Goal: Task Accomplishment & Management: Use online tool/utility

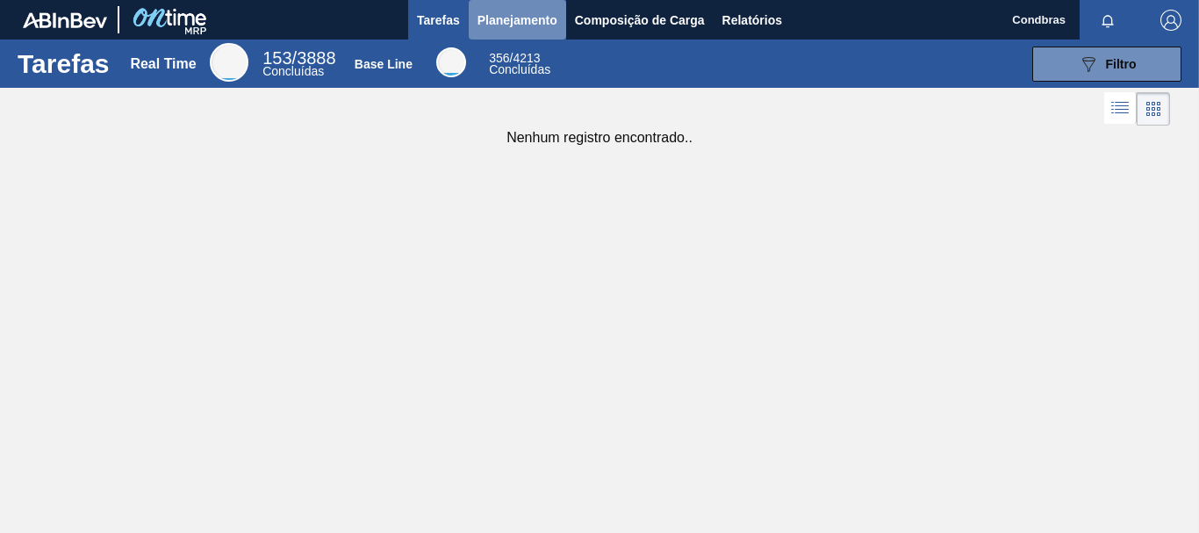
click at [502, 20] on span "Planejamento" at bounding box center [517, 20] width 80 height 21
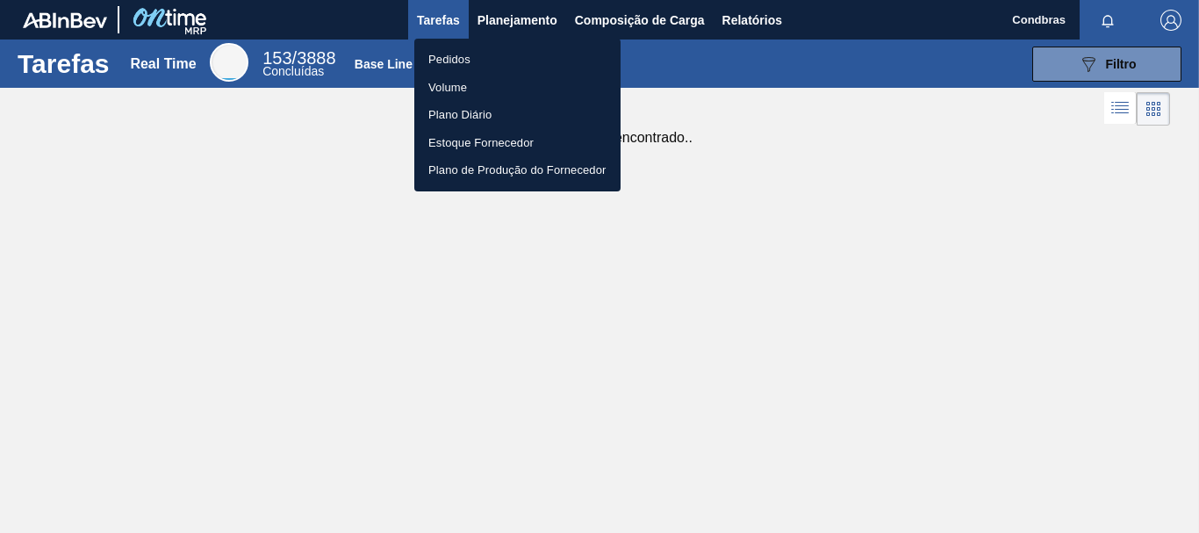
click at [466, 57] on li "Pedidos" at bounding box center [517, 60] width 206 height 28
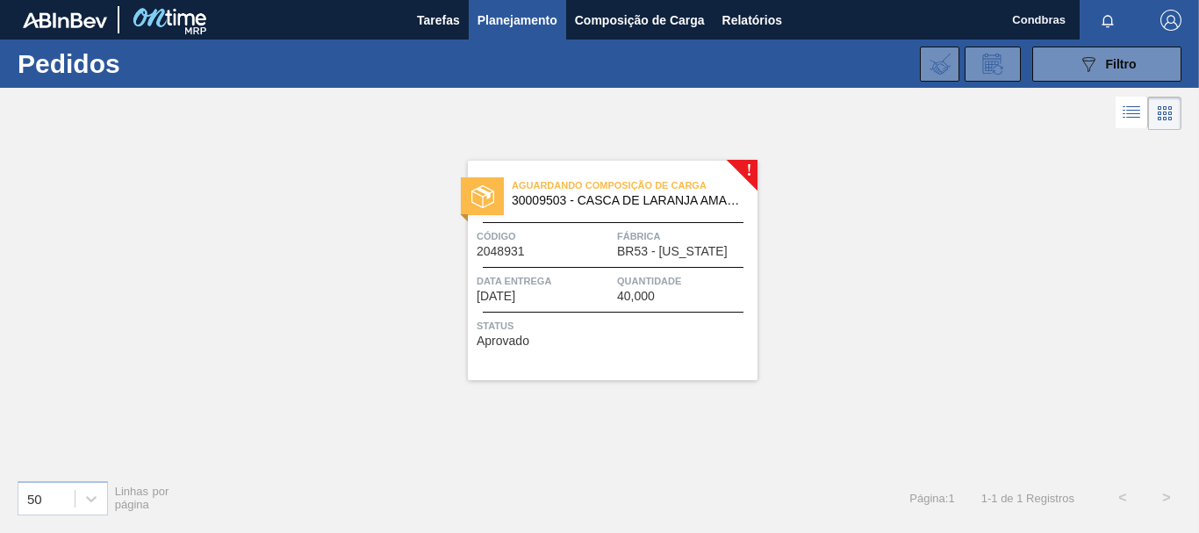
click at [659, 200] on span "30009503 - CASCA DE LARANJA AMARGA - IN NATURA" at bounding box center [628, 200] width 232 height 13
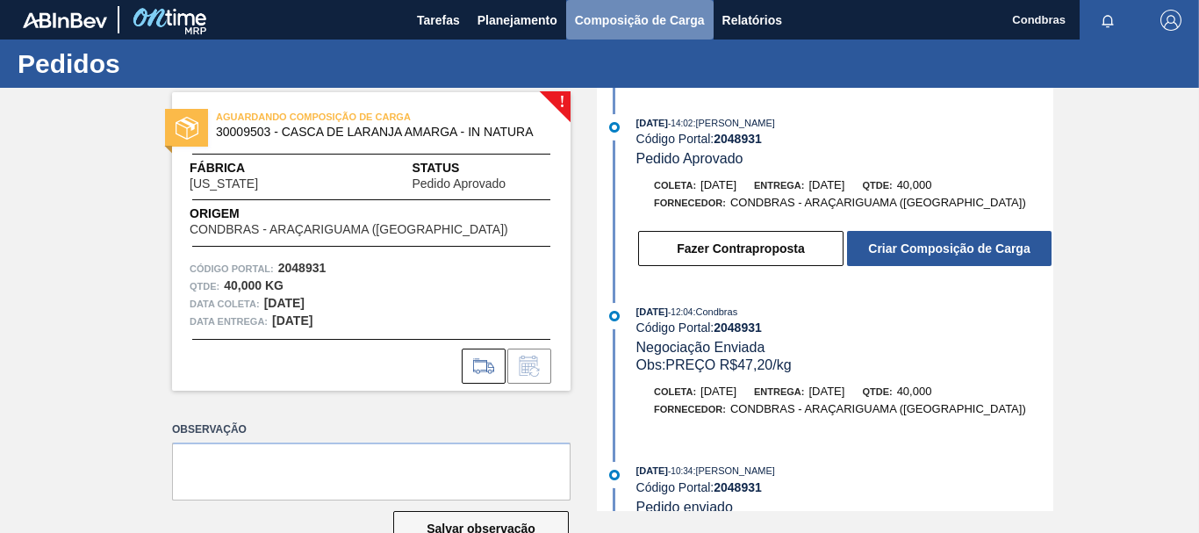
click at [673, 22] on span "Composição de Carga" at bounding box center [640, 20] width 130 height 21
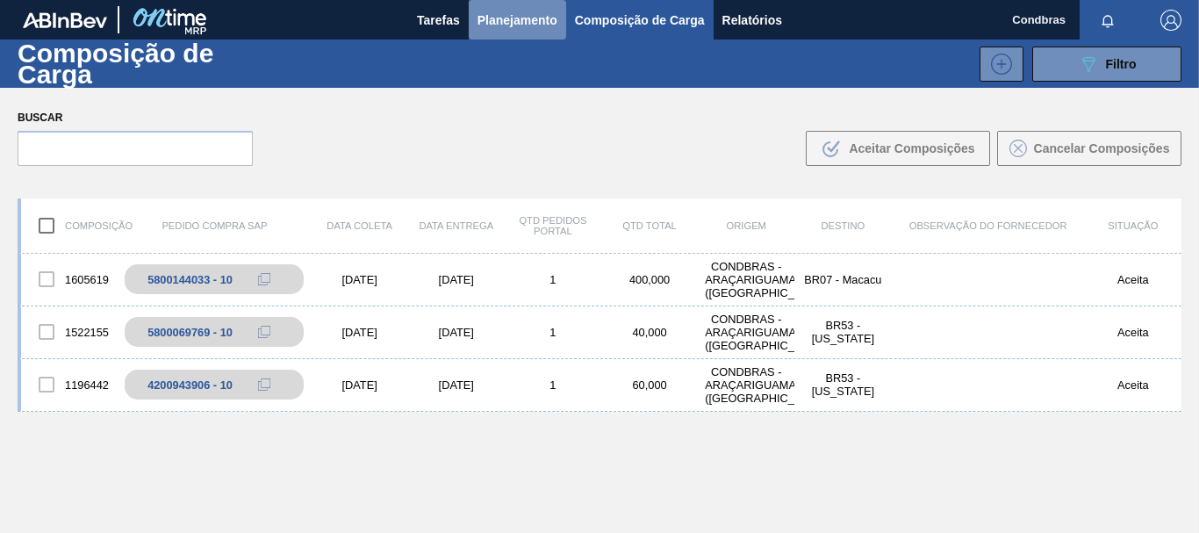
click at [550, 22] on span "Planejamento" at bounding box center [517, 20] width 80 height 21
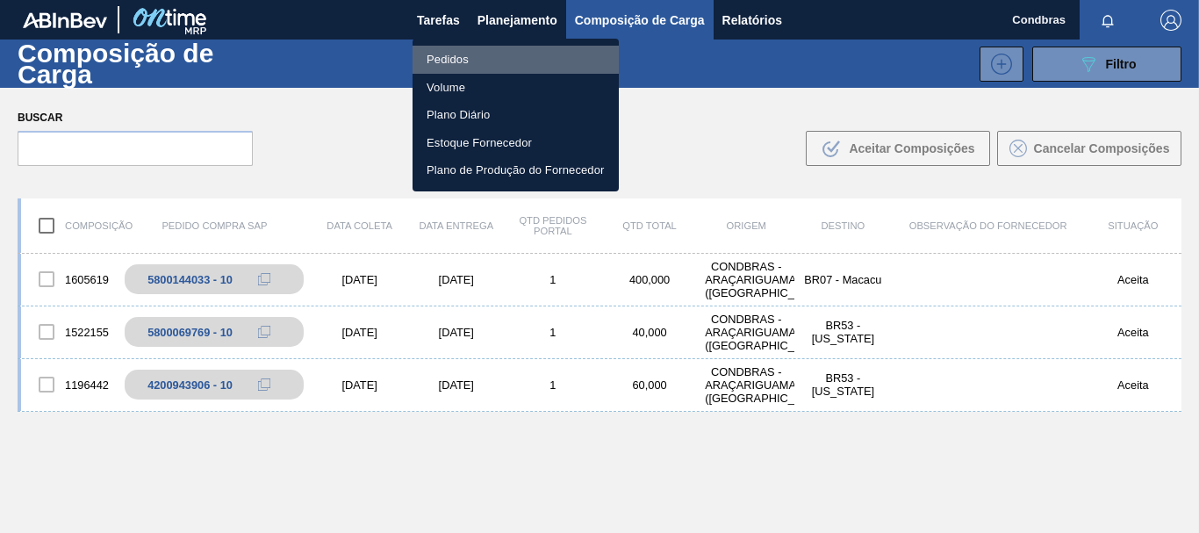
click at [457, 62] on li "Pedidos" at bounding box center [515, 60] width 206 height 28
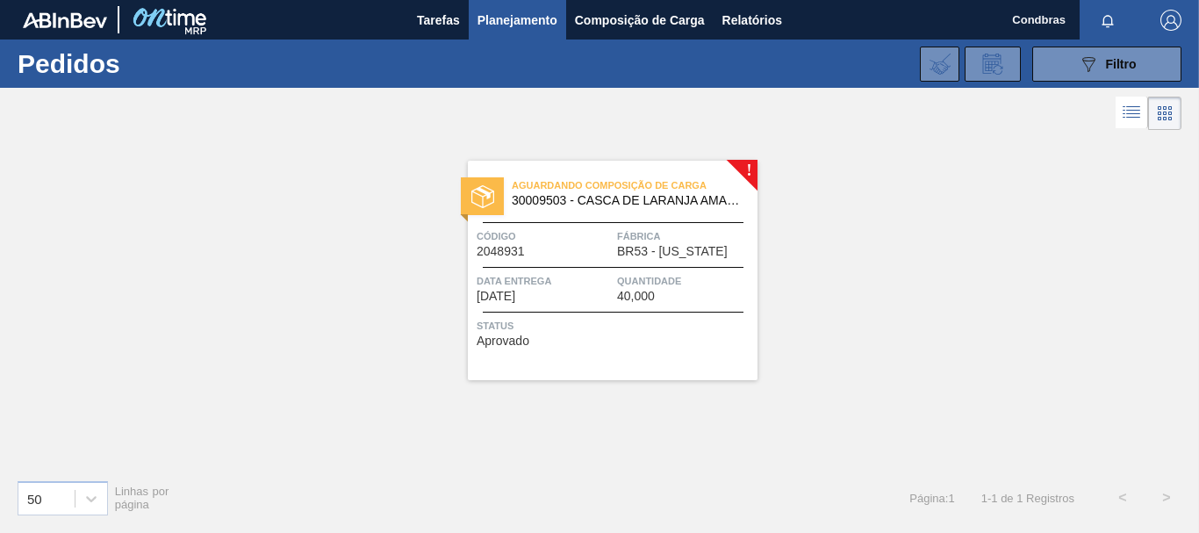
click at [642, 188] on span "Aguardando Composição de Carga" at bounding box center [635, 185] width 246 height 18
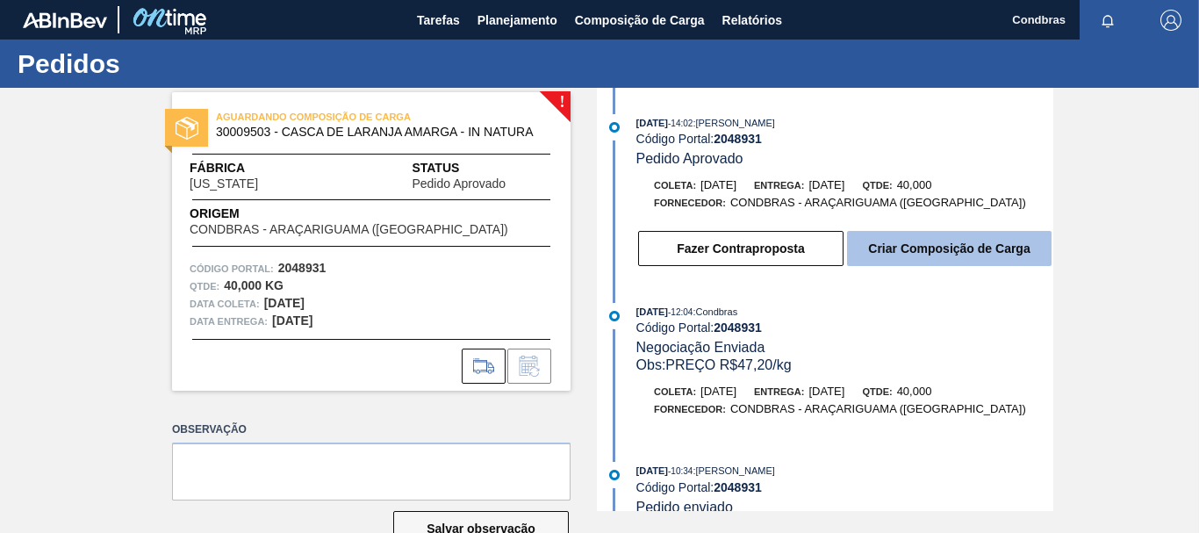
click at [960, 236] on button "Criar Composição de Carga" at bounding box center [949, 248] width 204 height 35
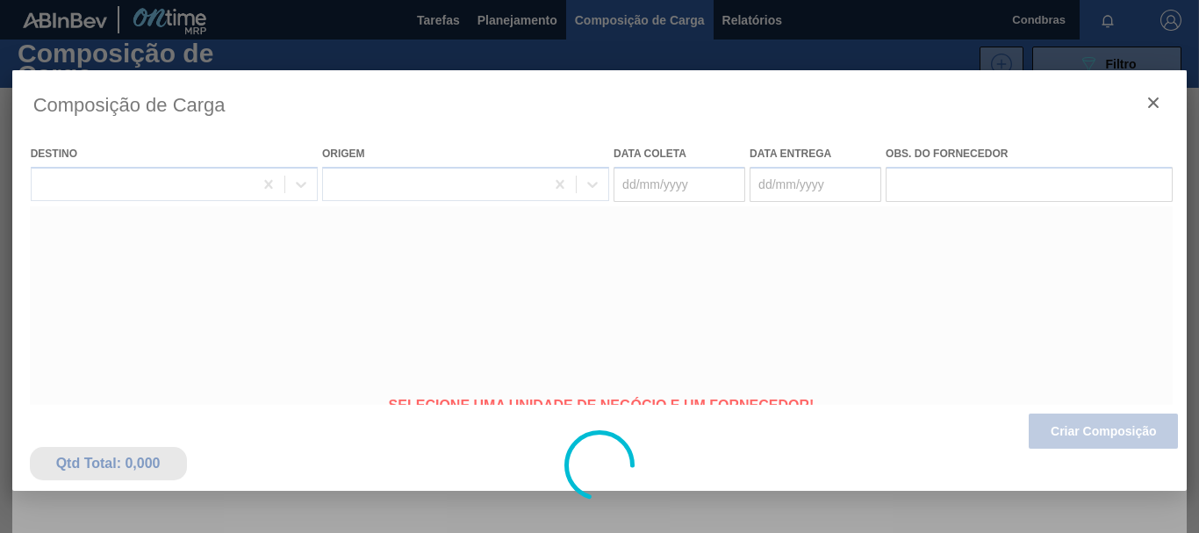
type coleta "[DATE]"
type Entrega "[DATE]"
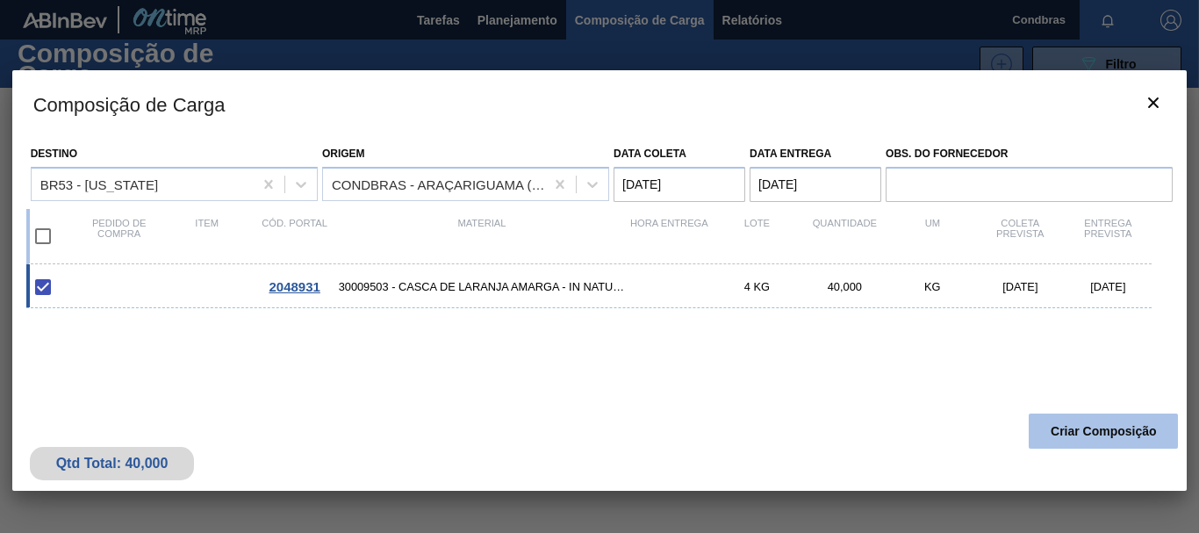
click at [1095, 434] on button "Criar Composição" at bounding box center [1103, 430] width 149 height 35
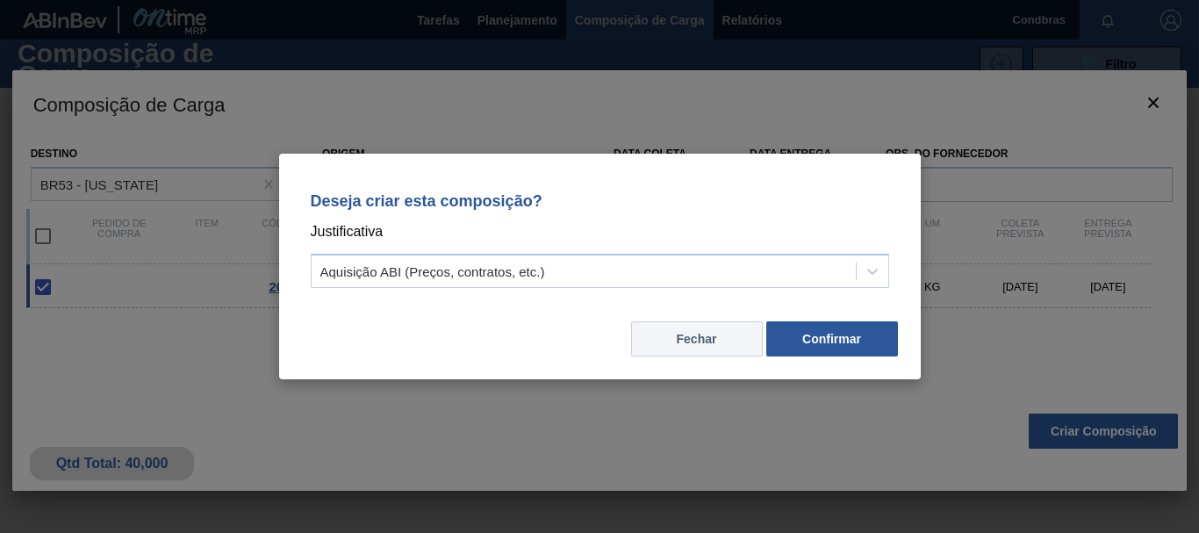
click at [734, 347] on button "Fechar" at bounding box center [697, 338] width 132 height 35
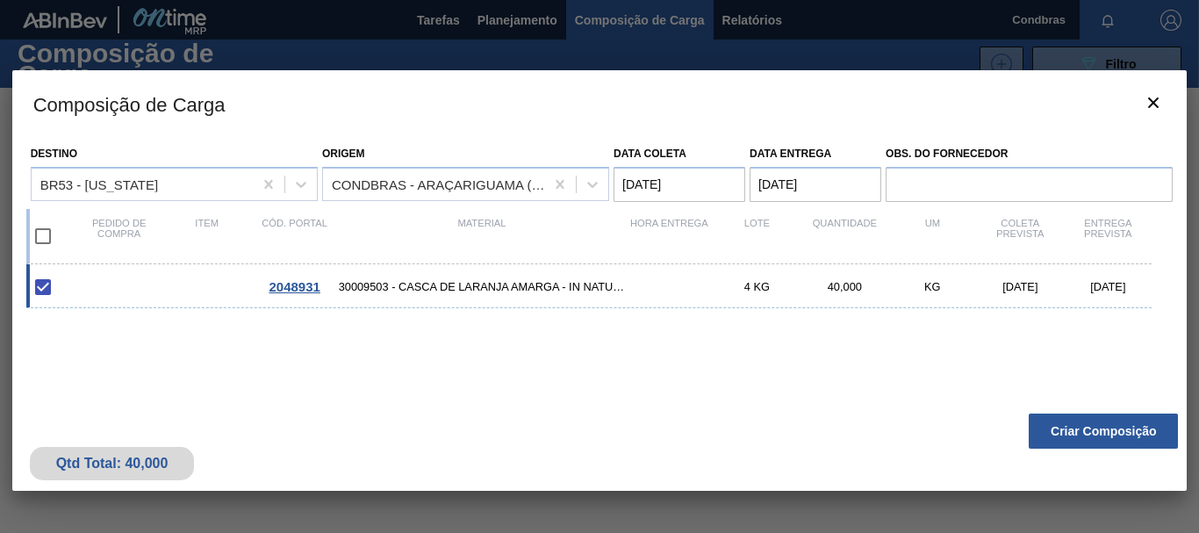
click at [304, 283] on span "2048931" at bounding box center [294, 286] width 51 height 15
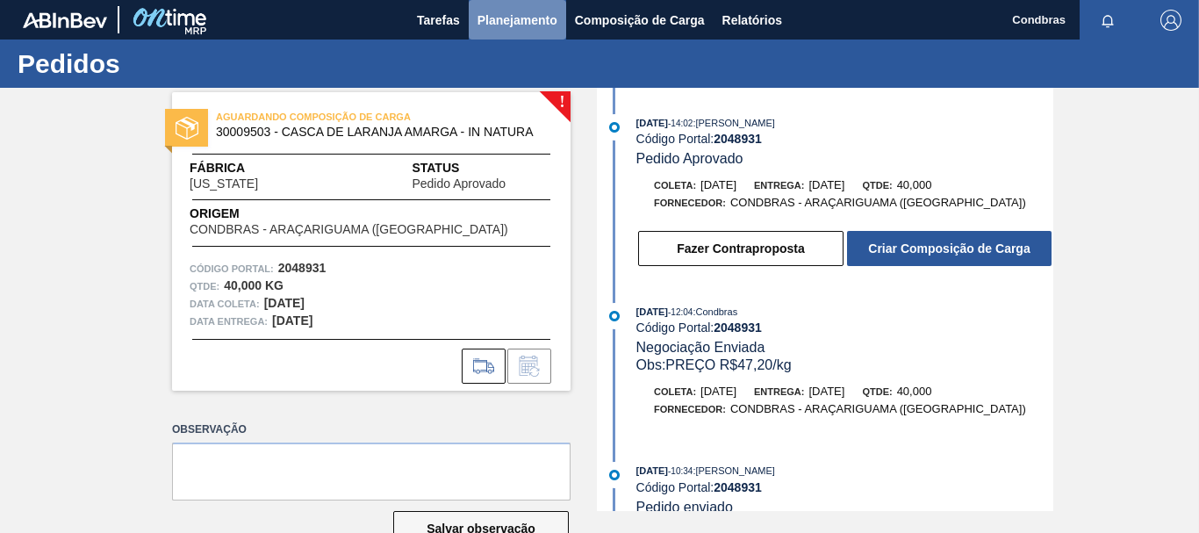
click at [541, 17] on span "Planejamento" at bounding box center [517, 20] width 80 height 21
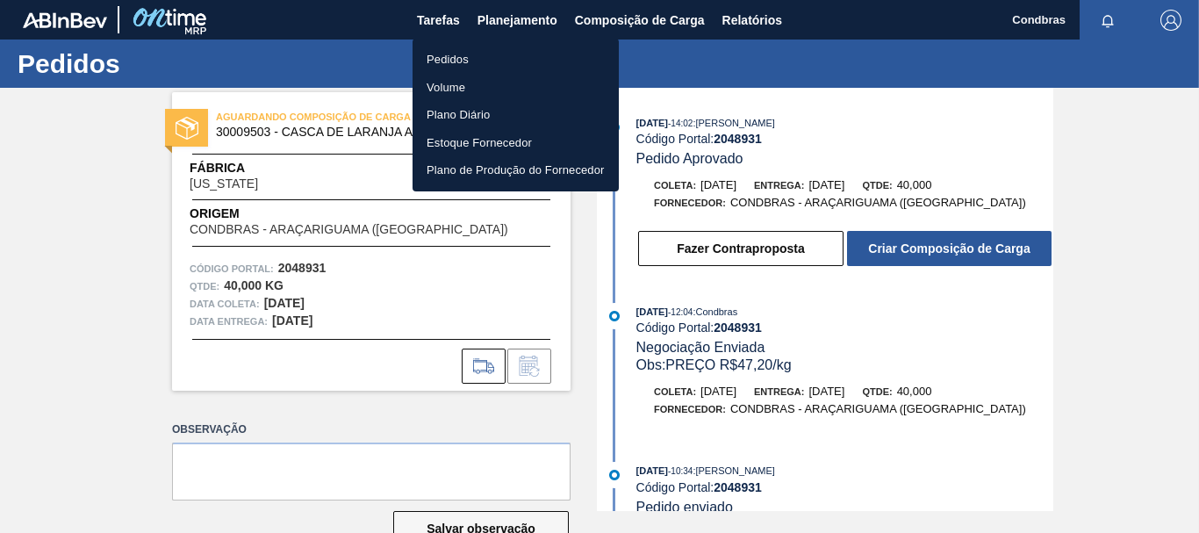
click at [626, 21] on div at bounding box center [599, 266] width 1199 height 533
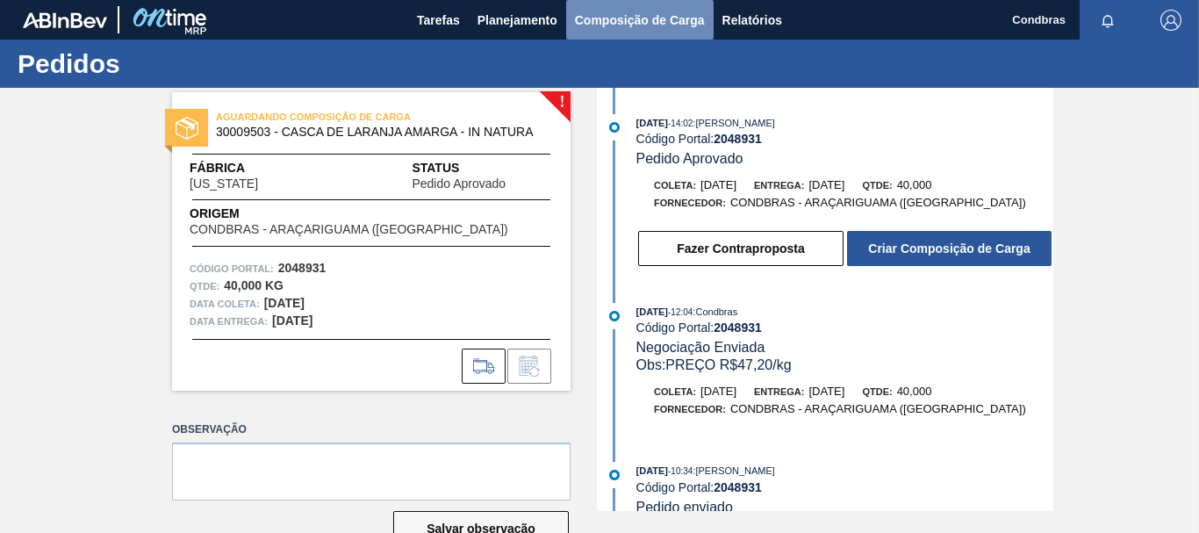
click at [626, 21] on span "Composição de Carga" at bounding box center [640, 20] width 130 height 21
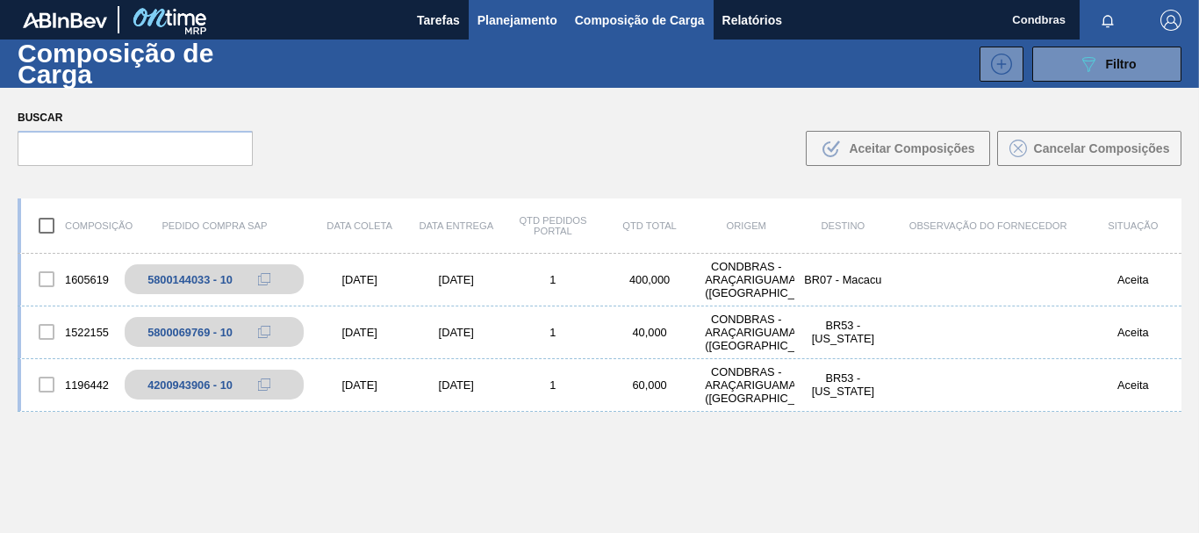
click at [550, 17] on span "Planejamento" at bounding box center [517, 20] width 80 height 21
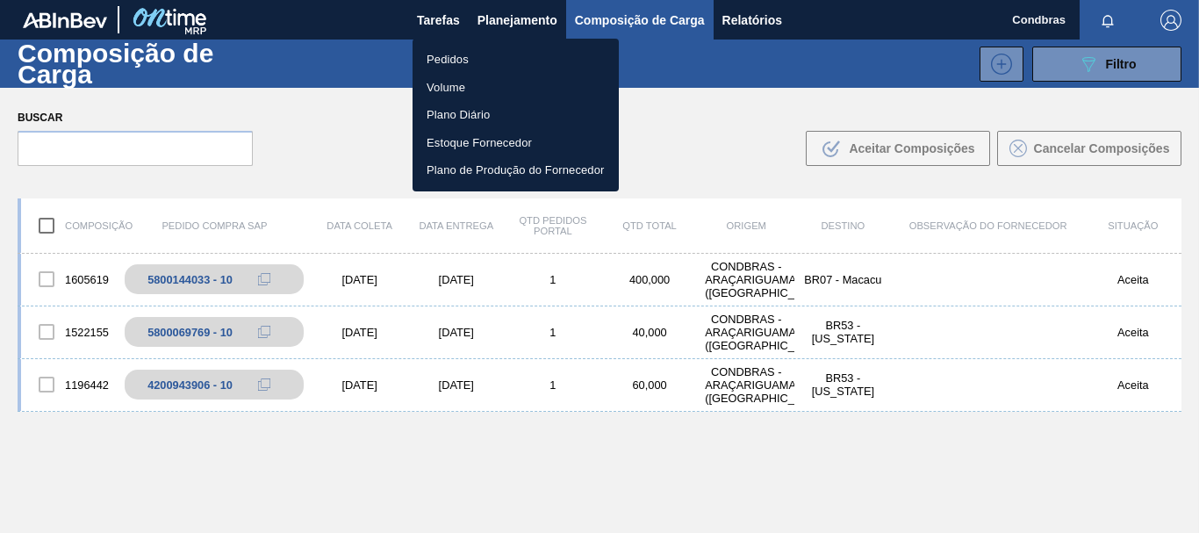
click at [474, 57] on li "Pedidos" at bounding box center [515, 60] width 206 height 28
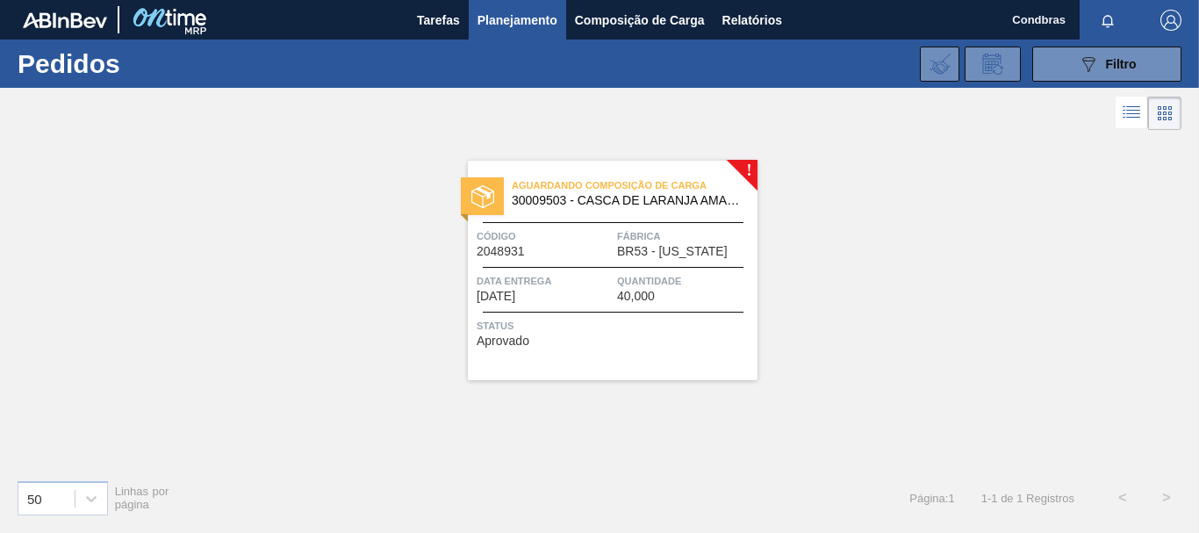
click at [599, 188] on span "Aguardando Composição de Carga" at bounding box center [635, 185] width 246 height 18
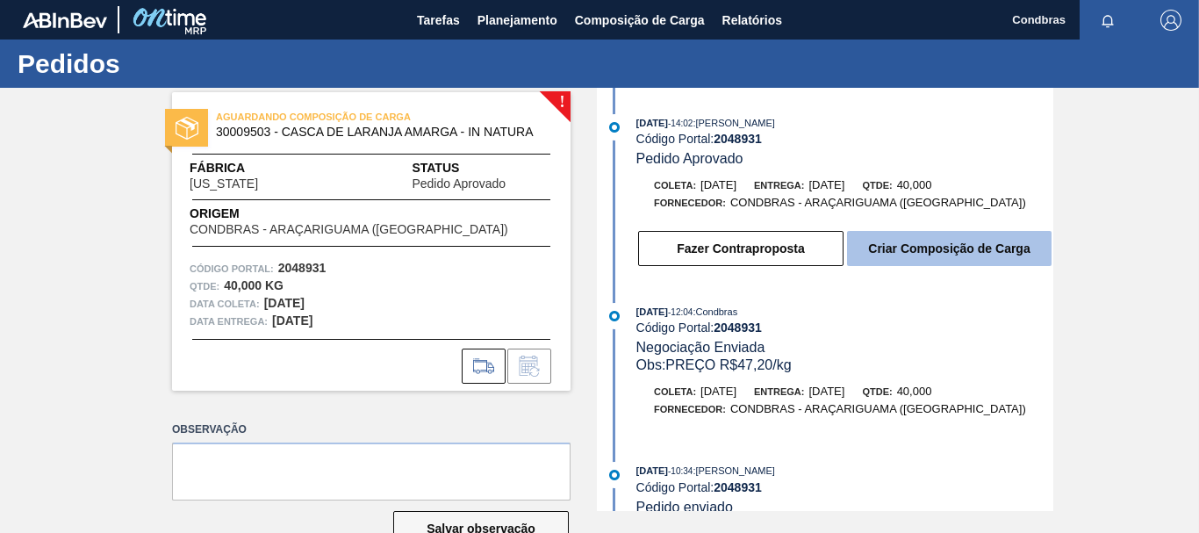
click at [918, 248] on button "Criar Composição de Carga" at bounding box center [949, 248] width 204 height 35
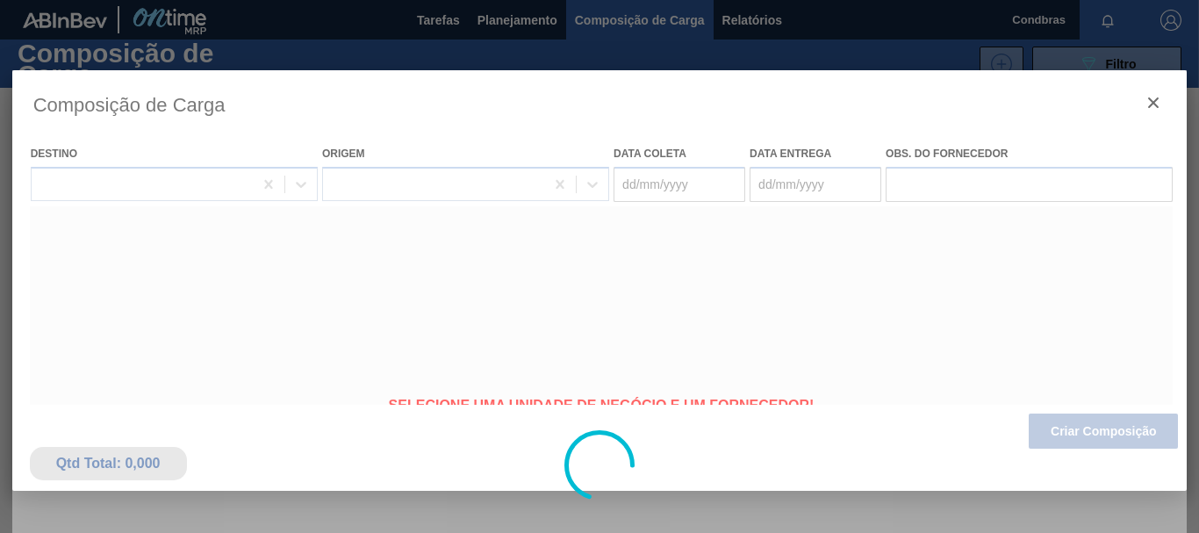
type coleta "[DATE]"
type Entrega "[DATE]"
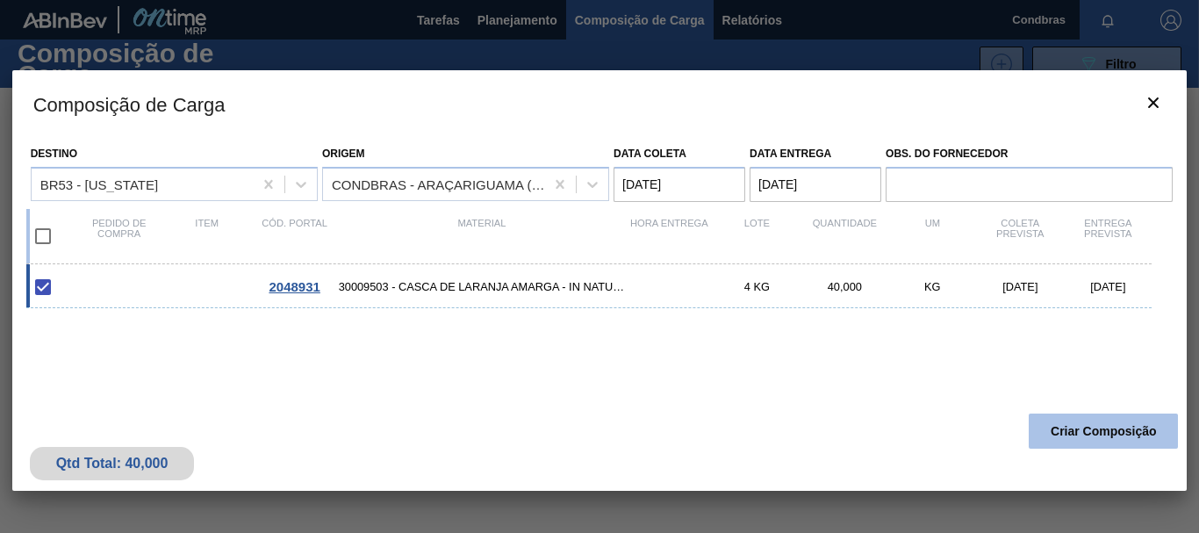
click at [1107, 429] on button "Criar Composição" at bounding box center [1103, 430] width 149 height 35
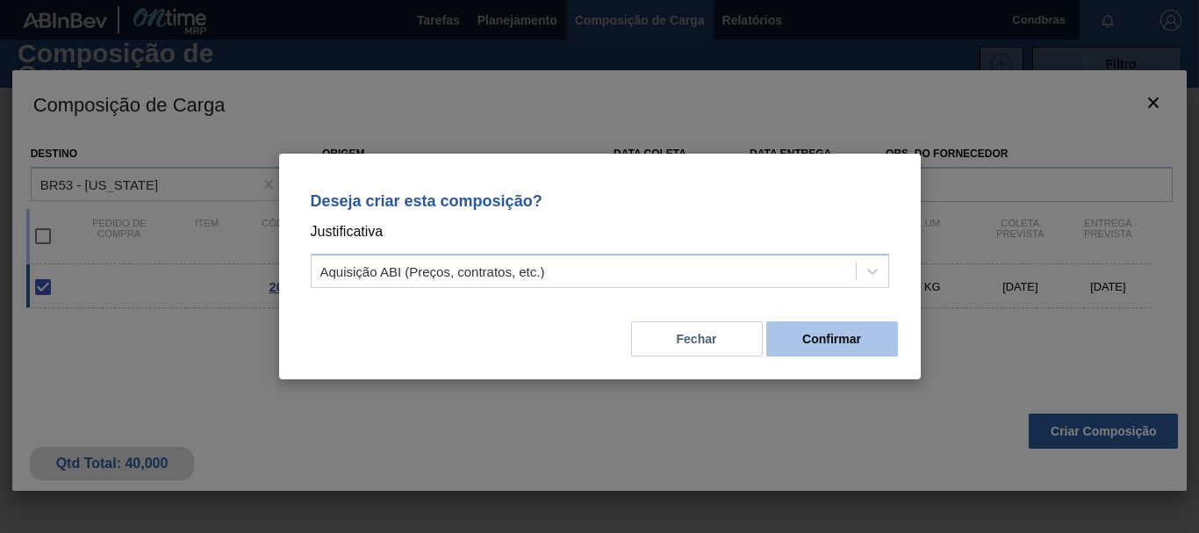
click at [853, 349] on button "Confirmar" at bounding box center [832, 338] width 132 height 35
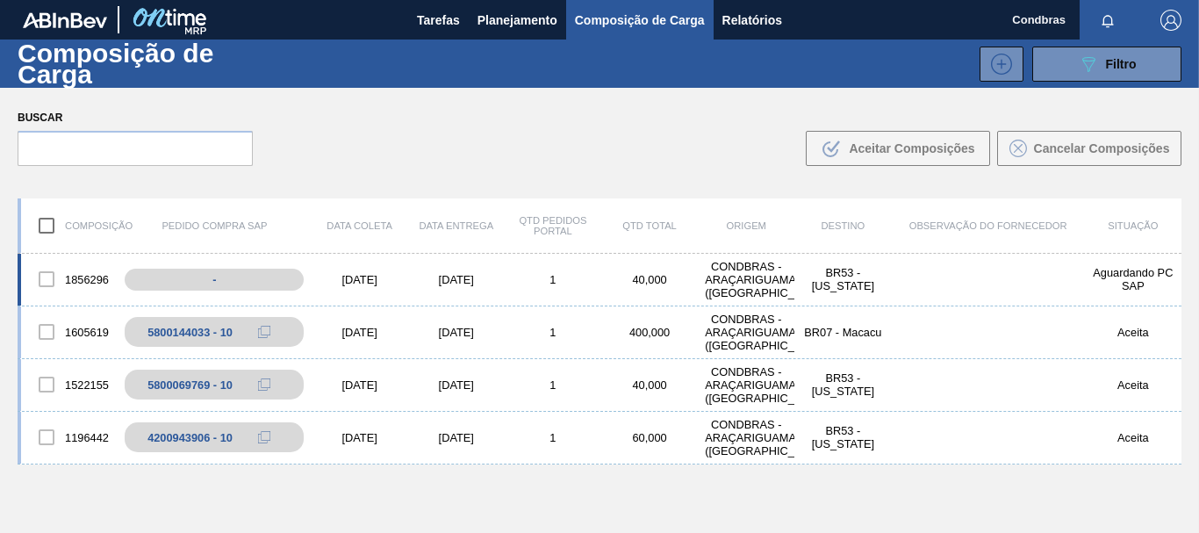
click at [42, 276] on div at bounding box center [46, 279] width 37 height 37
click at [154, 280] on div "-" at bounding box center [227, 279] width 205 height 31
click at [484, 19] on span "Planejamento" at bounding box center [517, 20] width 80 height 21
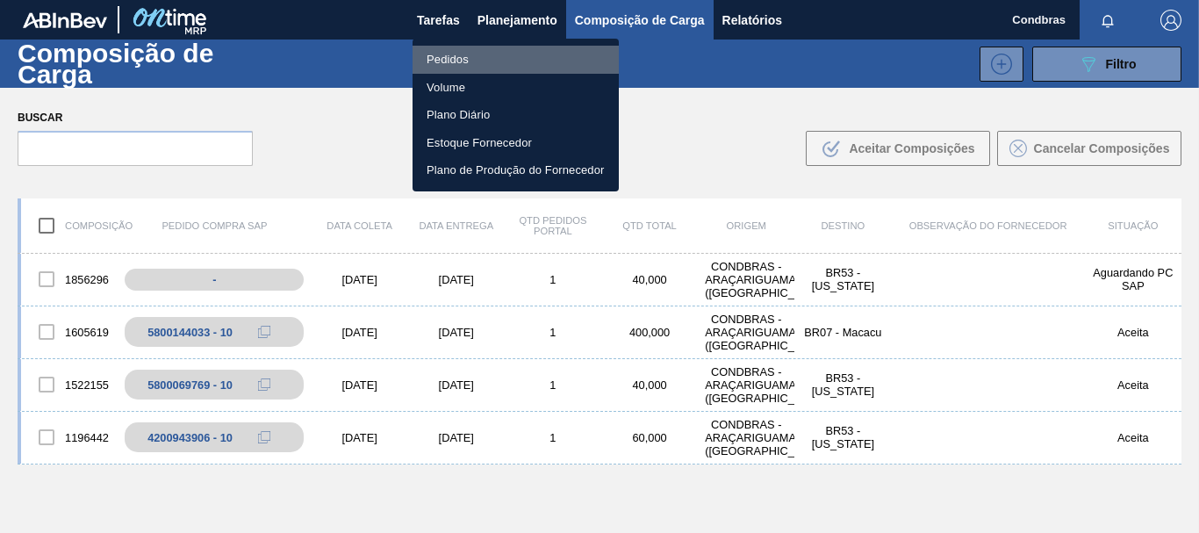
click at [452, 61] on li "Pedidos" at bounding box center [515, 60] width 206 height 28
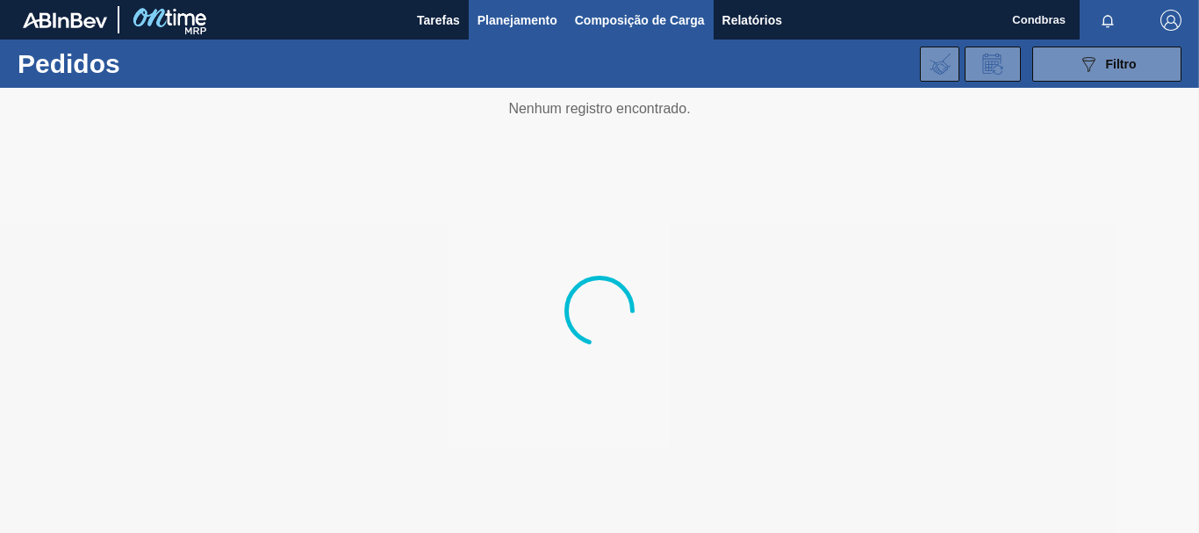
click at [670, 21] on span "Composição de Carga" at bounding box center [640, 20] width 130 height 21
